Goal: Task Accomplishment & Management: Complete application form

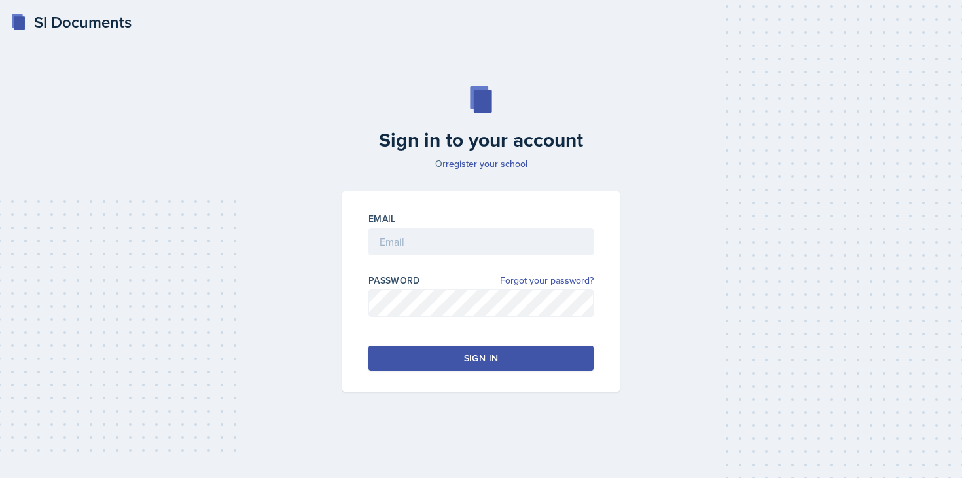
click at [413, 222] on div "Email" at bounding box center [480, 218] width 225 height 13
click at [413, 228] on input "email" at bounding box center [480, 241] width 225 height 27
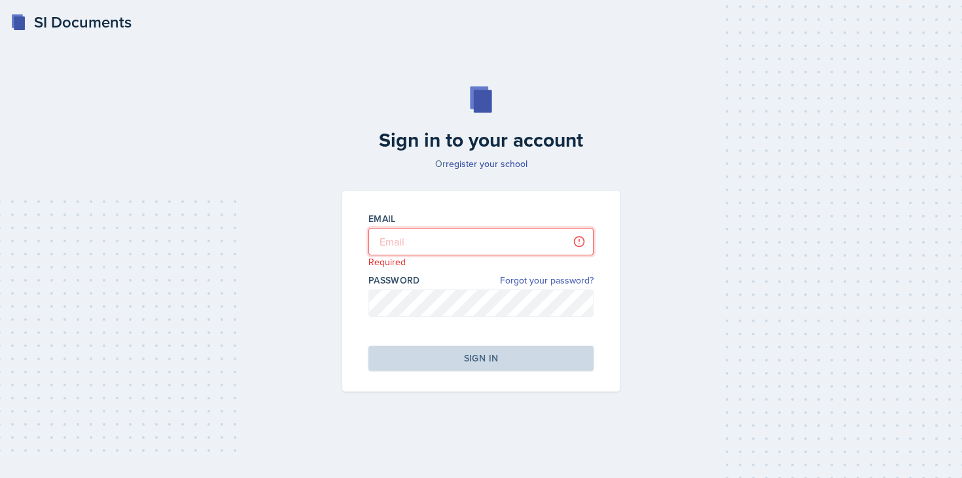
type input "[PERSON_NAME][EMAIL_ADDRESS][DOMAIN_NAME]"
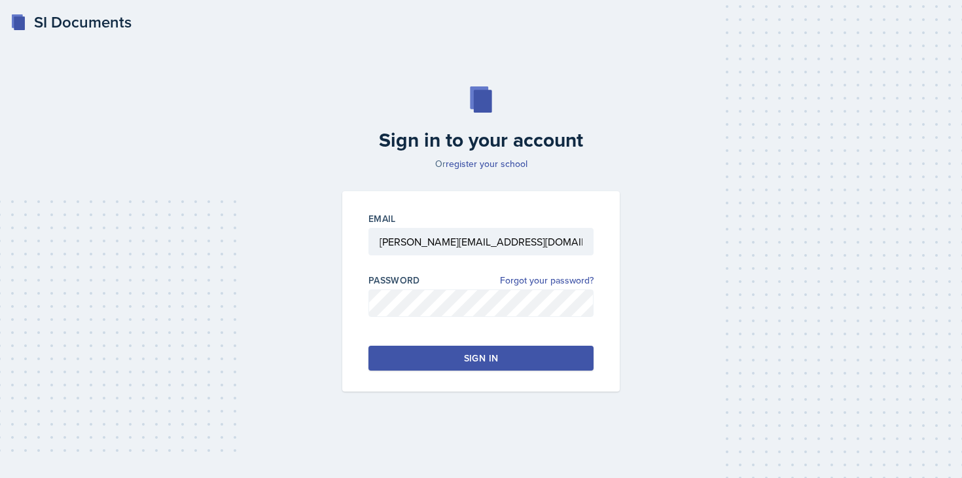
click at [468, 362] on div "Sign in" at bounding box center [481, 357] width 34 height 13
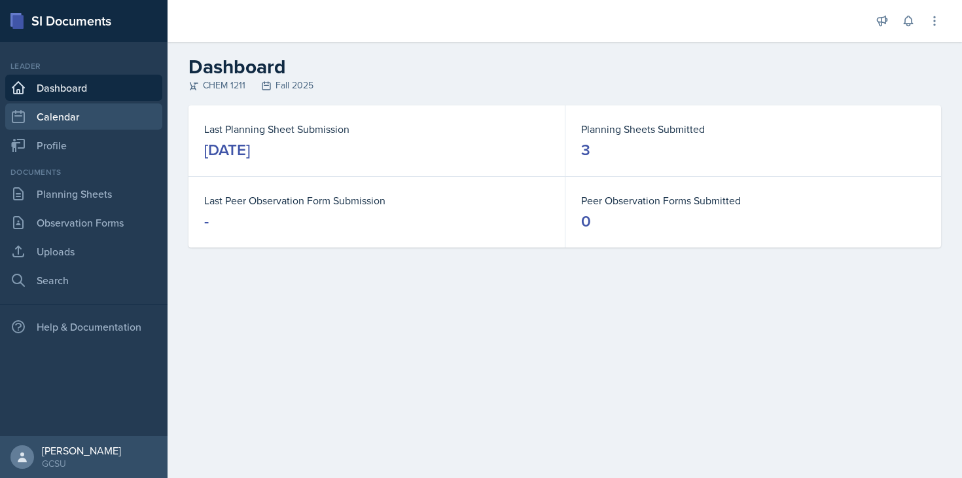
click at [82, 123] on link "Calendar" at bounding box center [83, 116] width 157 height 26
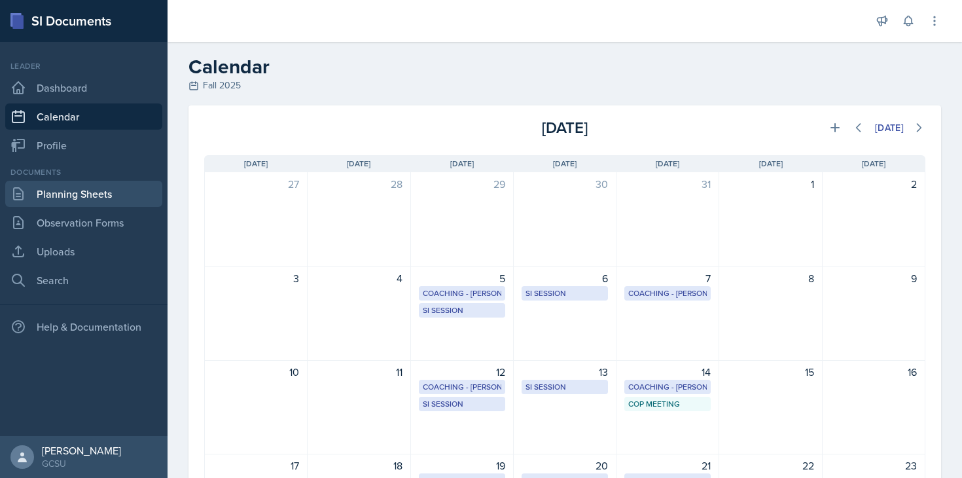
click at [77, 190] on link "Planning Sheets" at bounding box center [83, 194] width 157 height 26
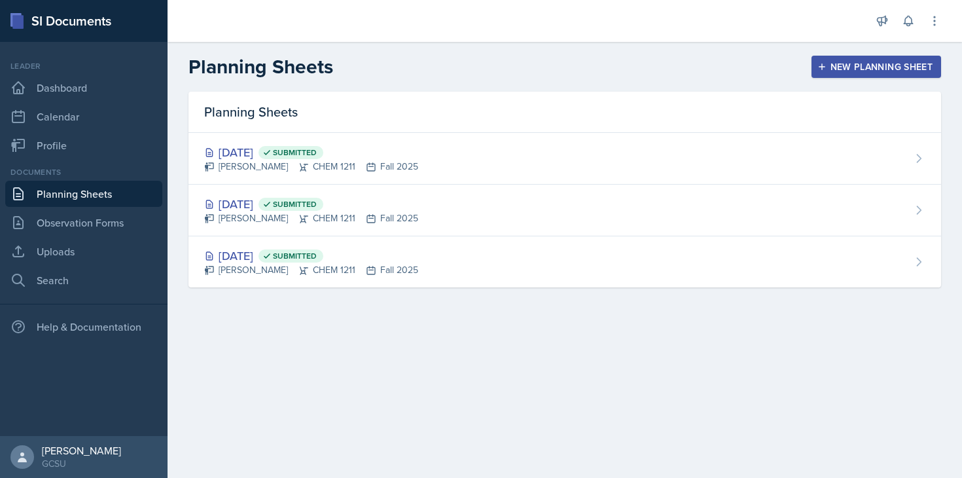
click at [893, 73] on button "New Planning Sheet" at bounding box center [876, 67] width 130 height 22
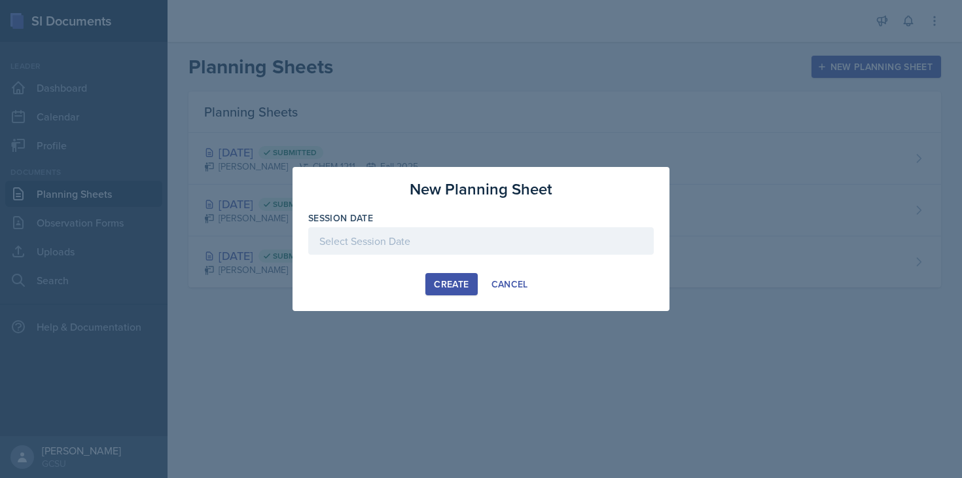
click at [510, 230] on div at bounding box center [480, 240] width 345 height 27
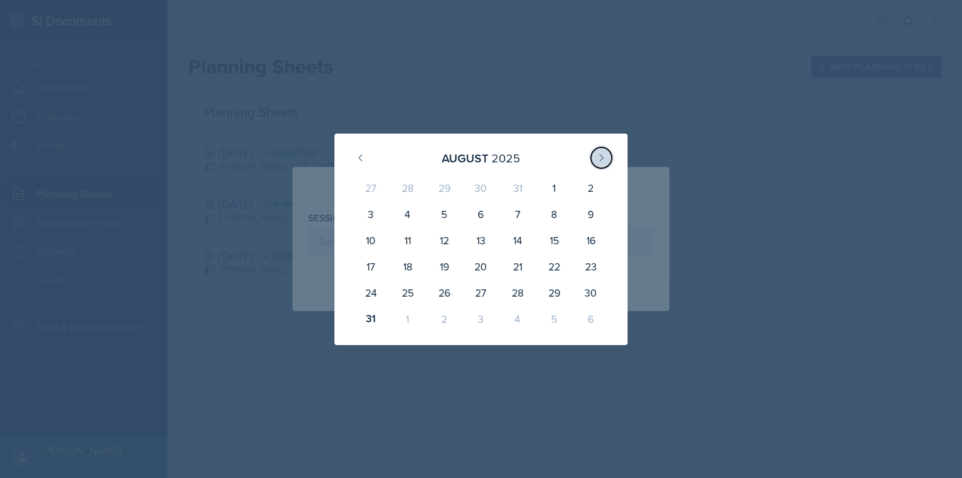
click at [606, 160] on icon at bounding box center [601, 157] width 10 height 10
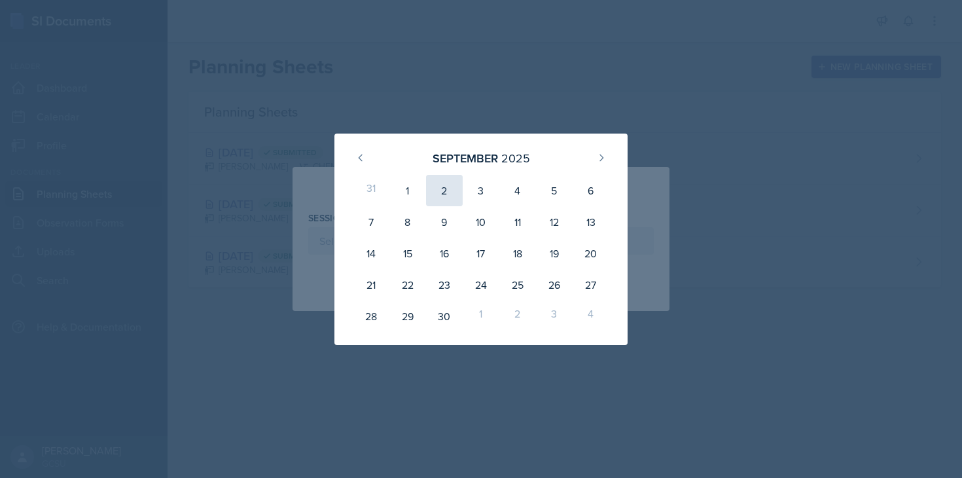
click at [449, 190] on div "2" at bounding box center [444, 190] width 37 height 31
type input "[DATE]"
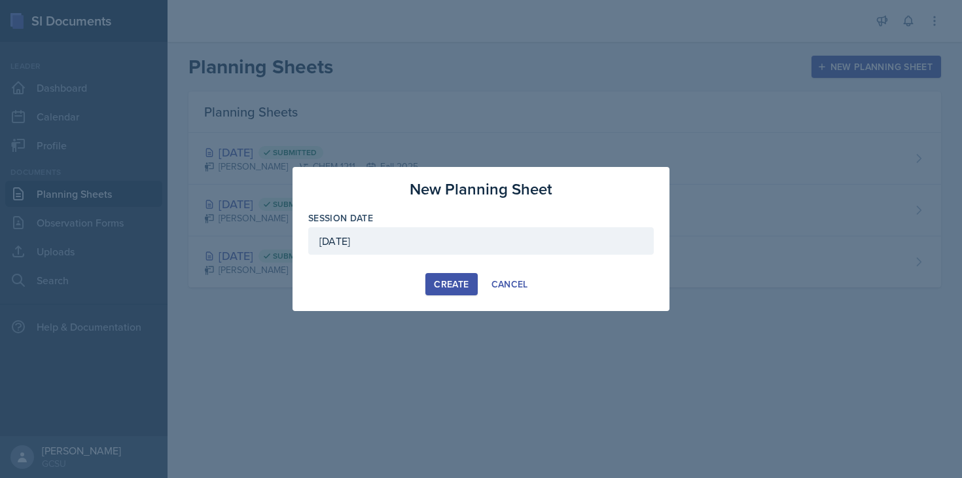
click at [457, 281] on div "Create" at bounding box center [451, 284] width 35 height 10
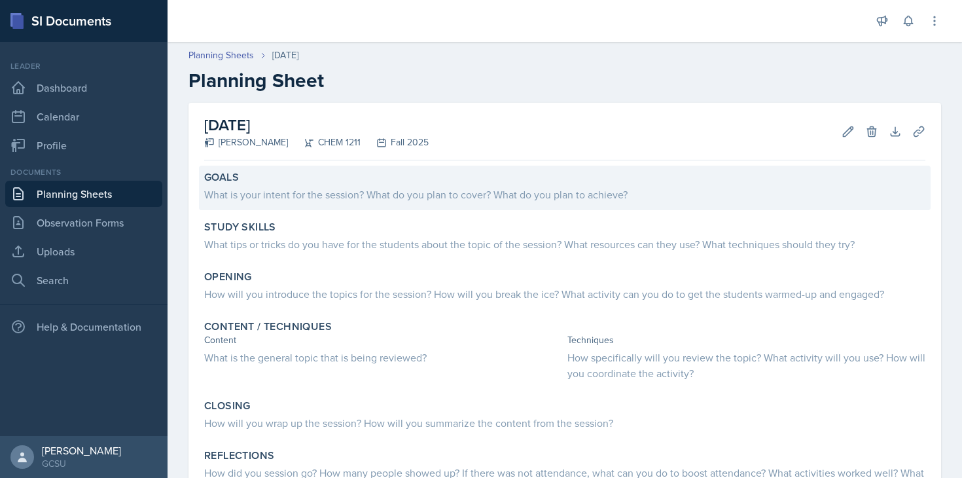
click at [444, 200] on div "What is your intent for the session? What do you plan to cover? What do you pla…" at bounding box center [564, 194] width 721 height 16
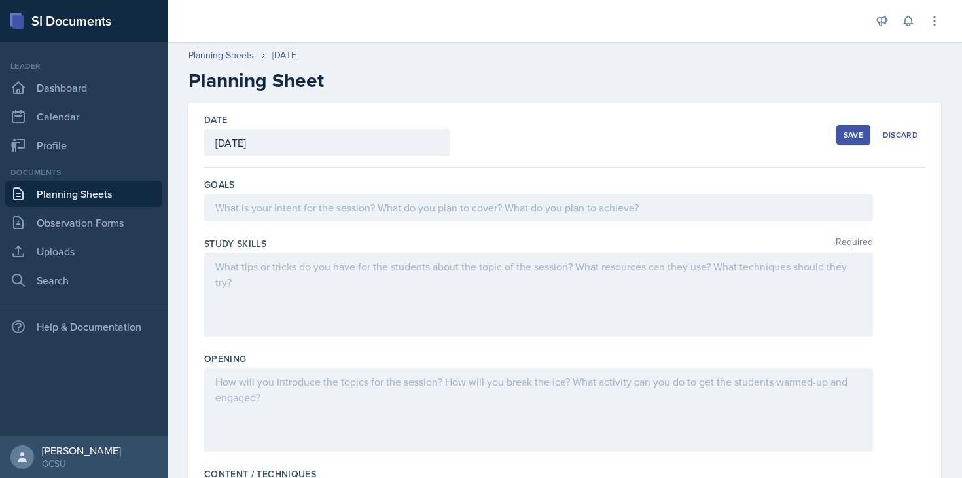
click at [417, 206] on div at bounding box center [538, 207] width 669 height 27
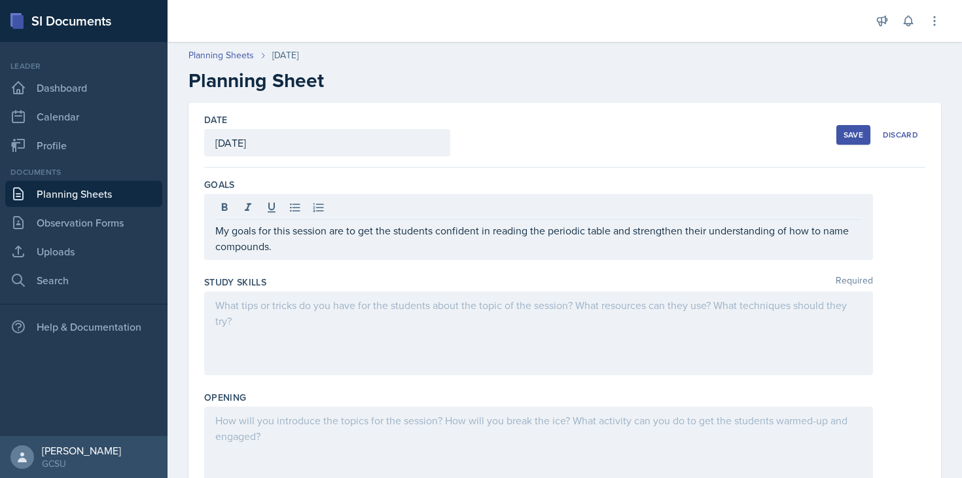
click at [366, 334] on div at bounding box center [538, 333] width 669 height 84
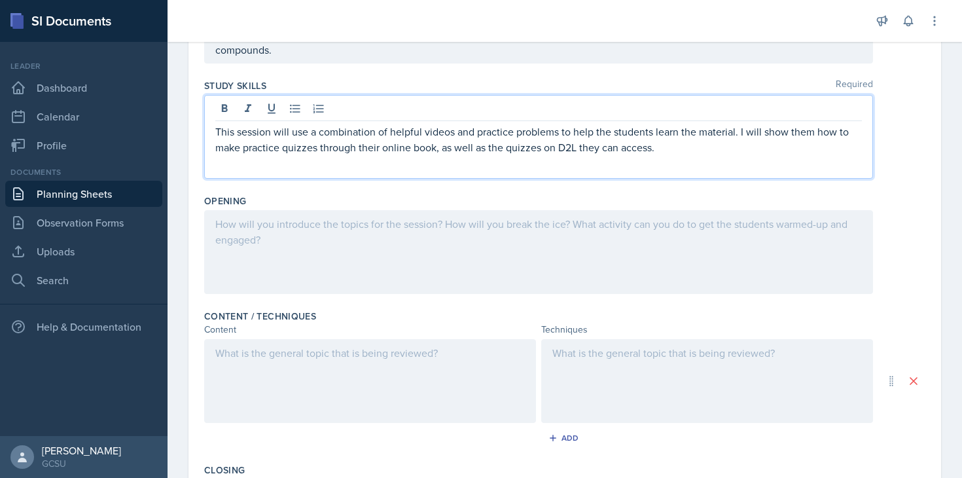
scroll to position [179, 0]
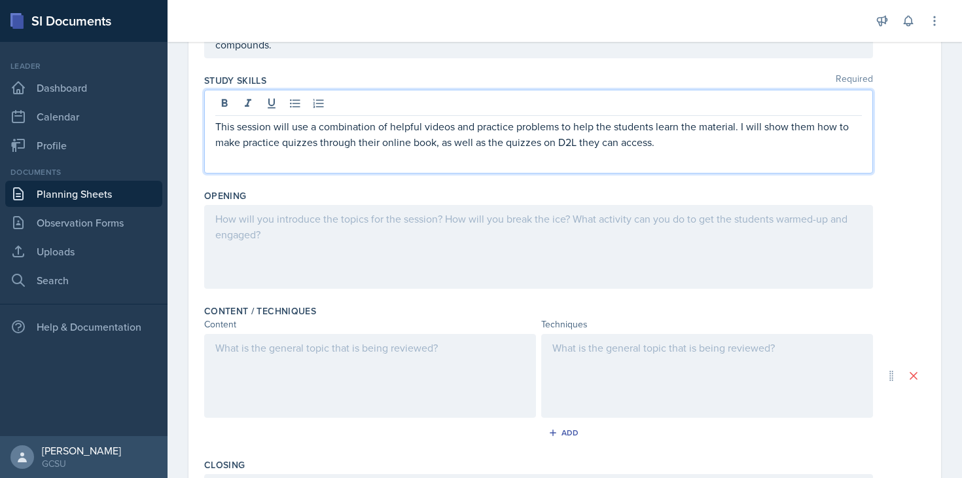
click at [504, 275] on div at bounding box center [538, 247] width 669 height 84
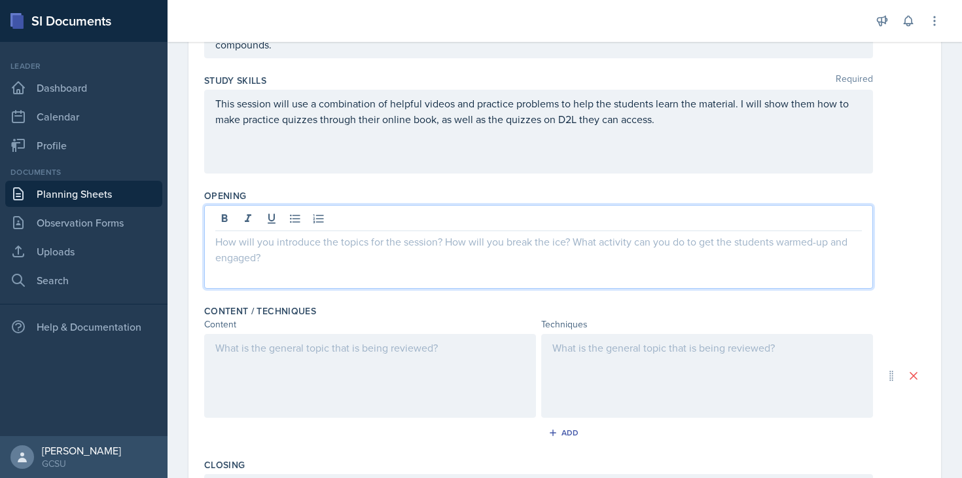
scroll to position [202, 0]
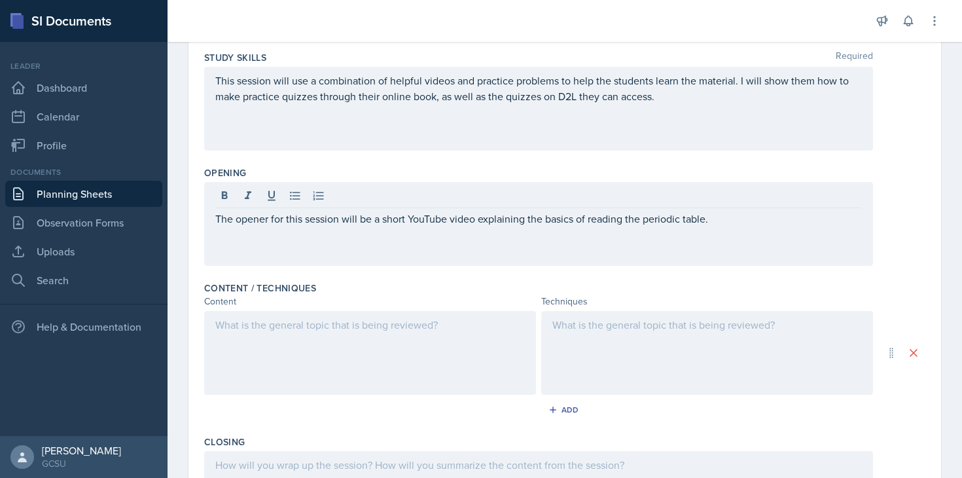
click at [339, 362] on div at bounding box center [370, 353] width 332 height 84
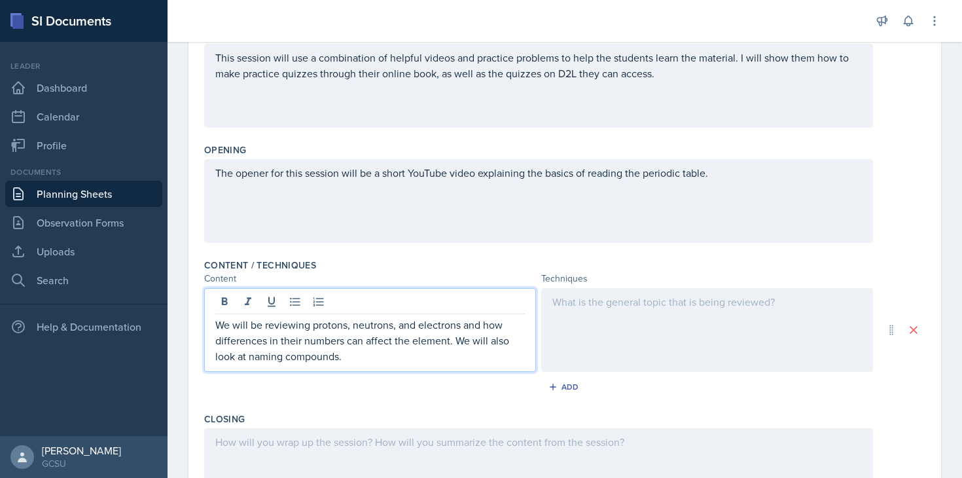
click at [570, 339] on div at bounding box center [707, 330] width 332 height 84
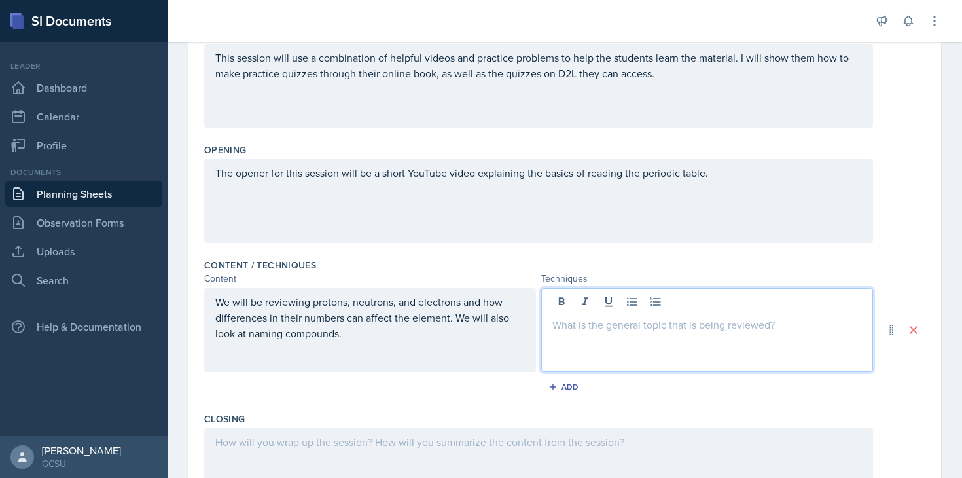
scroll to position [247, 0]
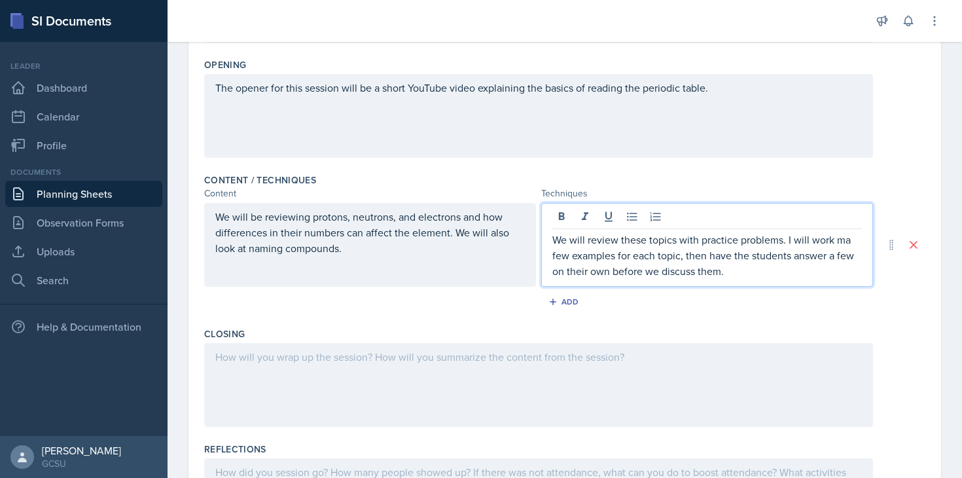
click at [445, 391] on div at bounding box center [538, 385] width 669 height 84
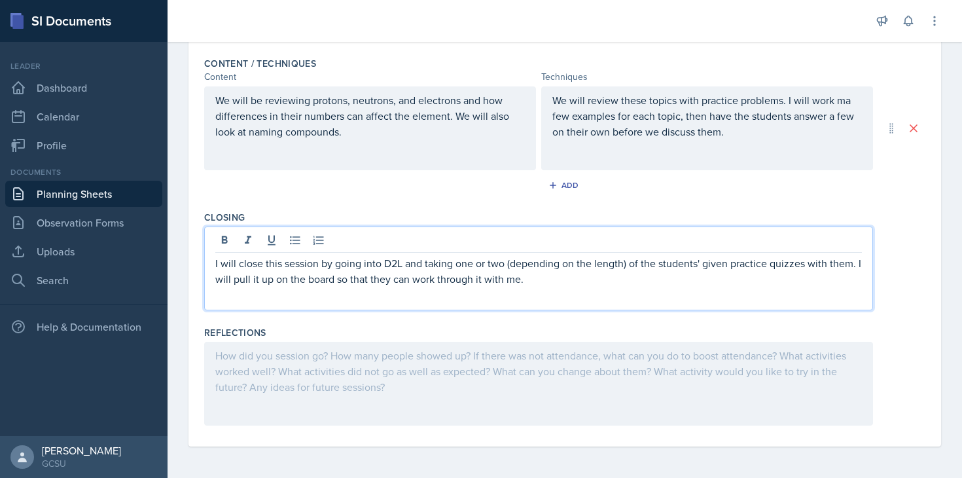
scroll to position [0, 0]
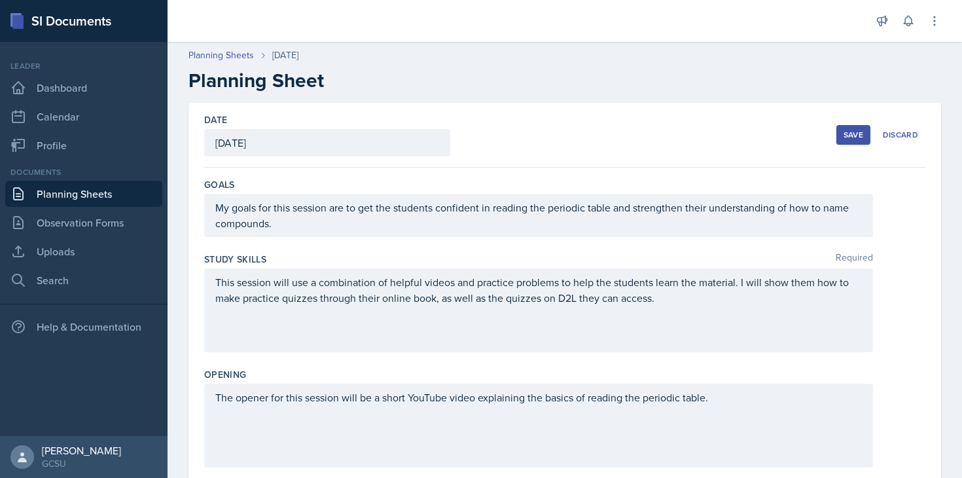
click at [858, 135] on div "Save" at bounding box center [853, 135] width 20 height 10
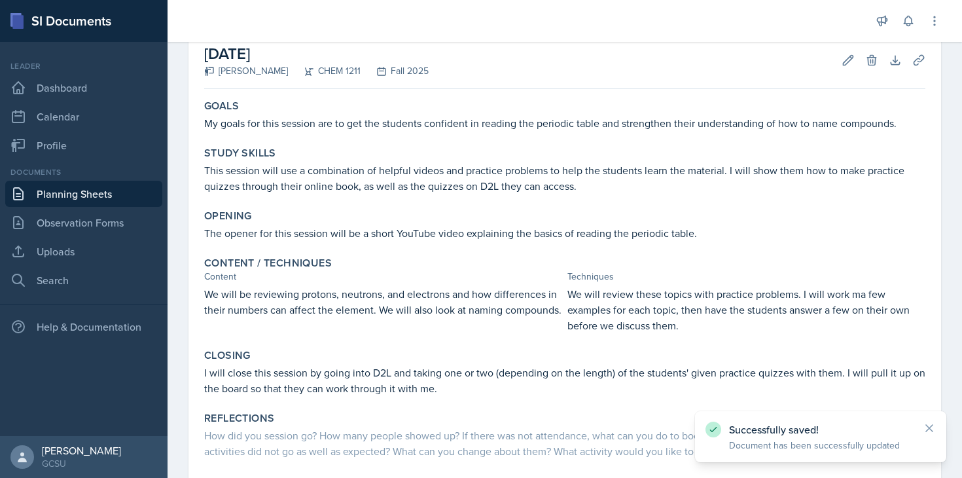
scroll to position [161, 0]
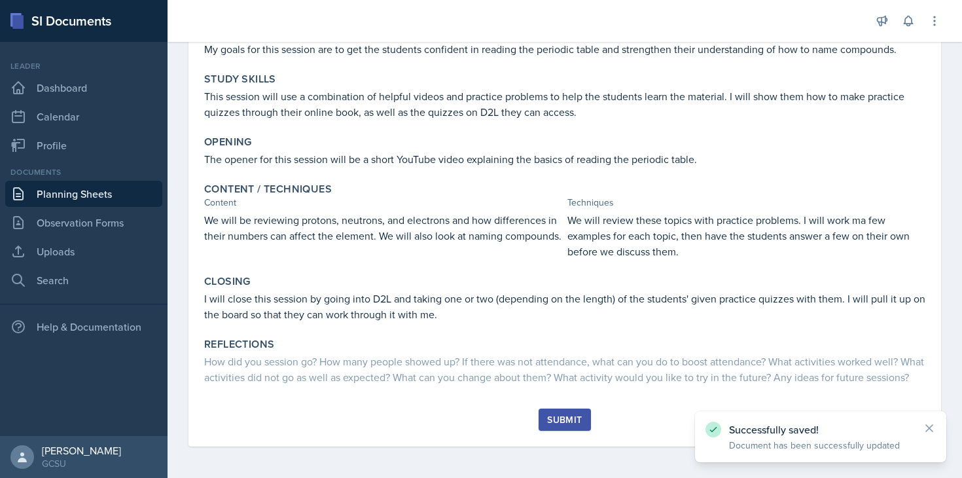
click at [562, 423] on div "Submit" at bounding box center [564, 419] width 35 height 10
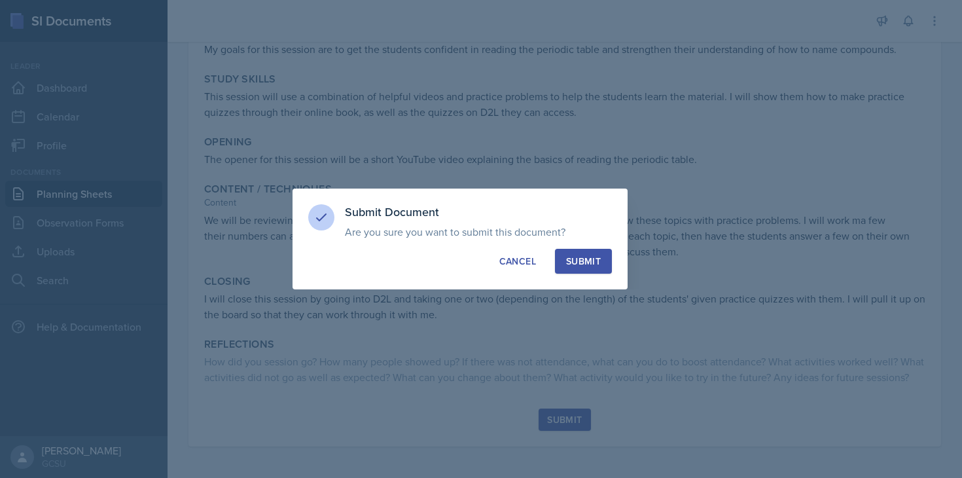
click at [589, 266] on div "Submit" at bounding box center [583, 261] width 35 height 13
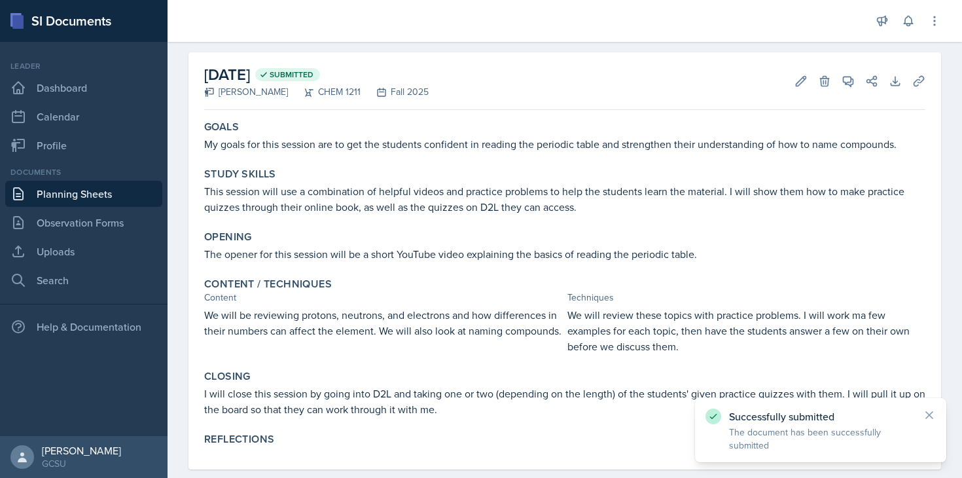
scroll to position [0, 0]
